Goal: Information Seeking & Learning: Learn about a topic

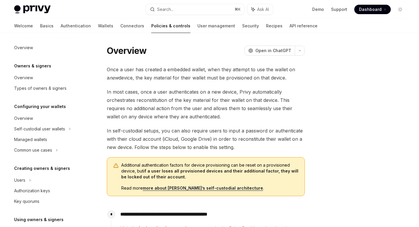
scroll to position [98, 0]
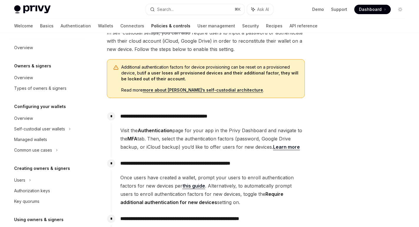
click at [314, 67] on div "Overview OpenAI Open in ChatGPT OpenAI Open in ChatGPT Once a user has created …" at bounding box center [209, 126] width 400 height 383
click at [323, 55] on div at bounding box center [364, 136] width 89 height 182
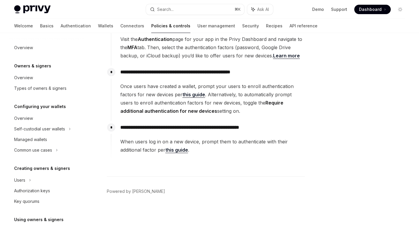
scroll to position [0, 0]
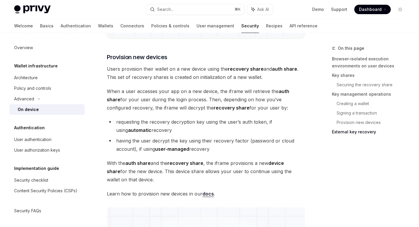
scroll to position [1334, 0]
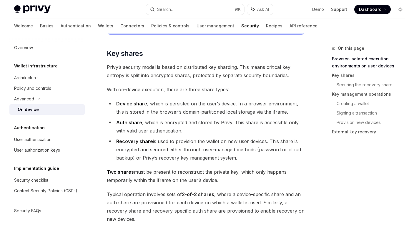
scroll to position [395, 0]
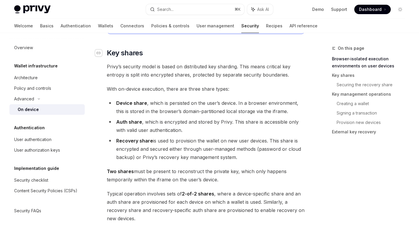
click at [100, 52] on icon "Navigate to header" at bounding box center [98, 53] width 4 height 4
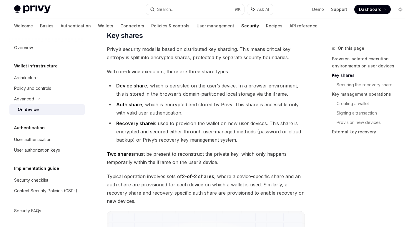
scroll to position [413, 0]
drag, startPoint x: 107, startPoint y: 34, endPoint x: 240, endPoint y: 138, distance: 168.7
click at [238, 143] on li "Recovery share is used to provision the wallet on new user devices. This share …" at bounding box center [206, 131] width 198 height 25
drag, startPoint x: 107, startPoint y: 35, endPoint x: 228, endPoint y: 162, distance: 174.9
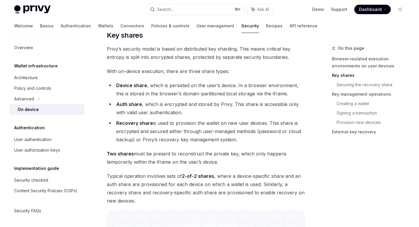
copy div "Key shares [PERSON_NAME]’s security model is based on distributed key sharding.…"
